Goal: Information Seeking & Learning: Understand process/instructions

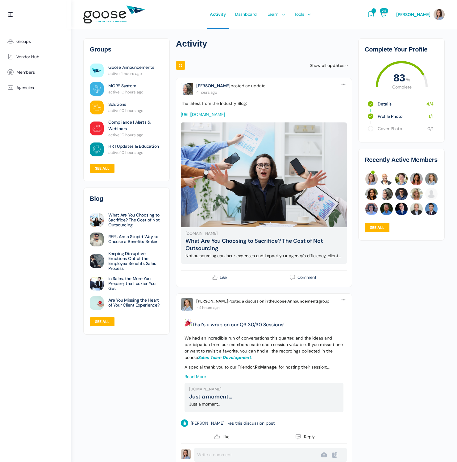
click at [308, 24] on e-page-transition at bounding box center [228, 231] width 457 height 462
click at [308, 16] on e-page-transition at bounding box center [228, 231] width 457 height 462
click at [322, 64] on span "DIY Marketing Content" at bounding box center [316, 63] width 43 height 6
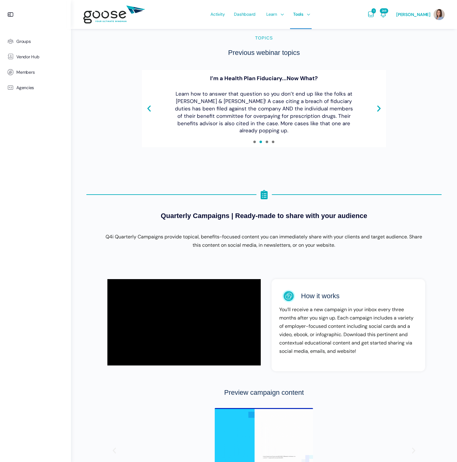
scroll to position [506, 0]
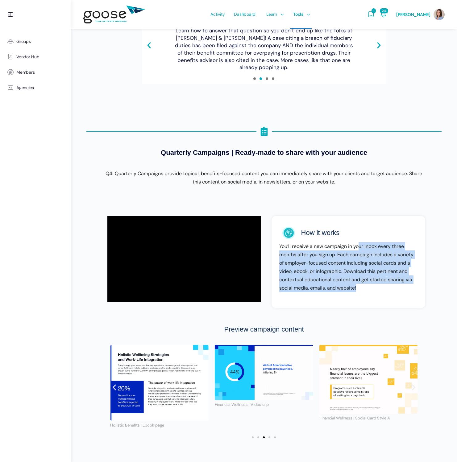
drag, startPoint x: 359, startPoint y: 247, endPoint x: 366, endPoint y: 288, distance: 41.2
click at [366, 288] on p "You’ll receive a new campaign in your inbox every three months after you sign u…" at bounding box center [348, 267] width 138 height 50
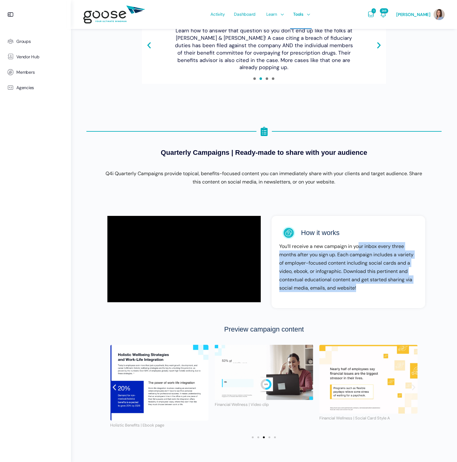
click at [314, 309] on div "How it works You’ll receive a new campaign in your inbox every three months aft…" at bounding box center [344, 262] width 160 height 98
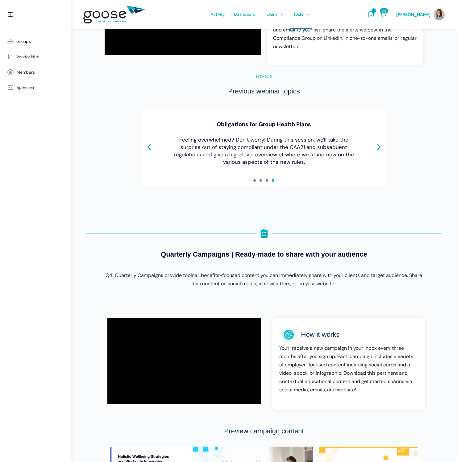
scroll to position [309, 0]
